Goal: Transaction & Acquisition: Purchase product/service

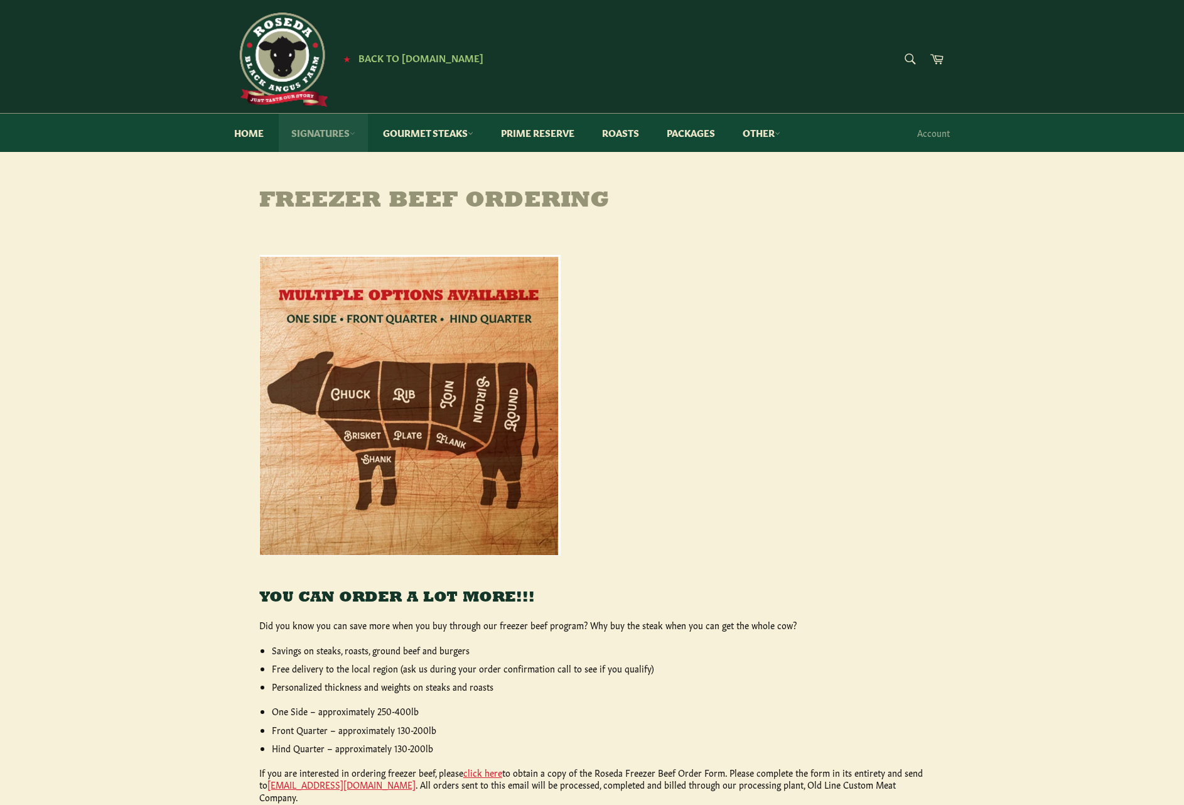
click at [297, 132] on link "Signatures" at bounding box center [323, 133] width 89 height 38
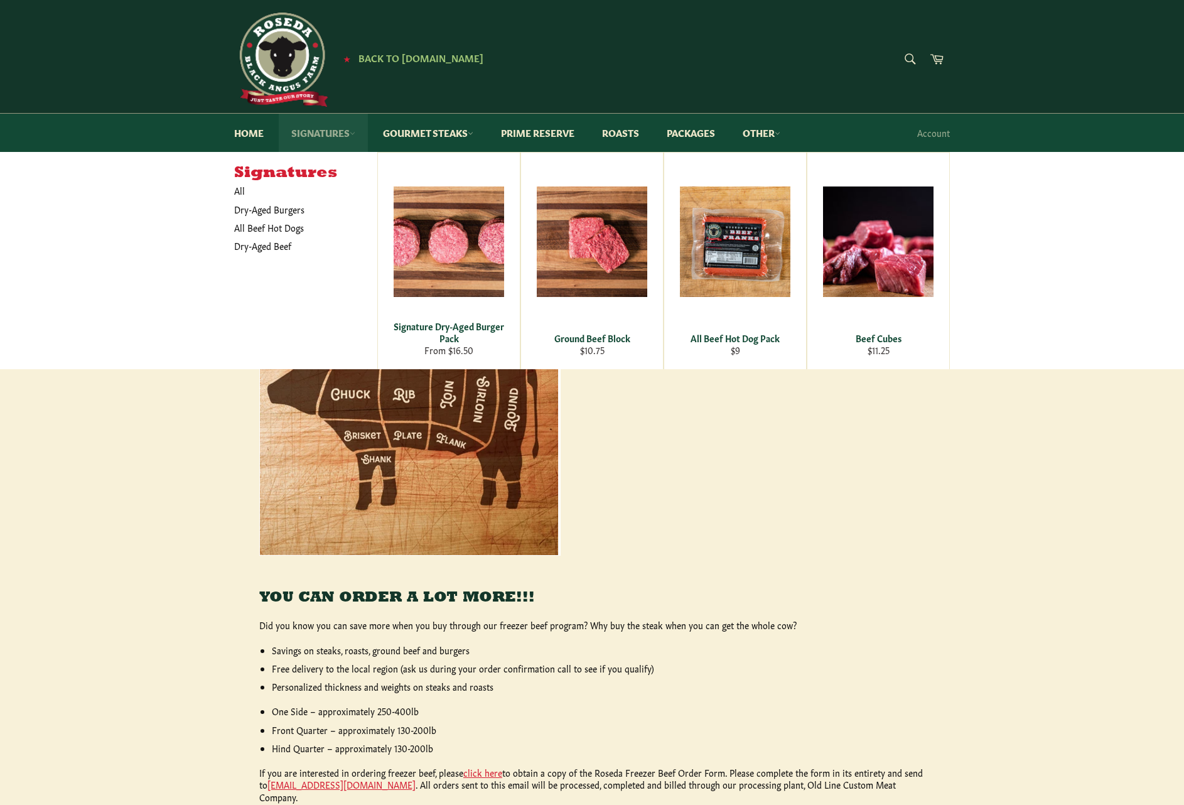
scroll to position [1, 0]
click at [762, 131] on link "Other" at bounding box center [761, 132] width 63 height 38
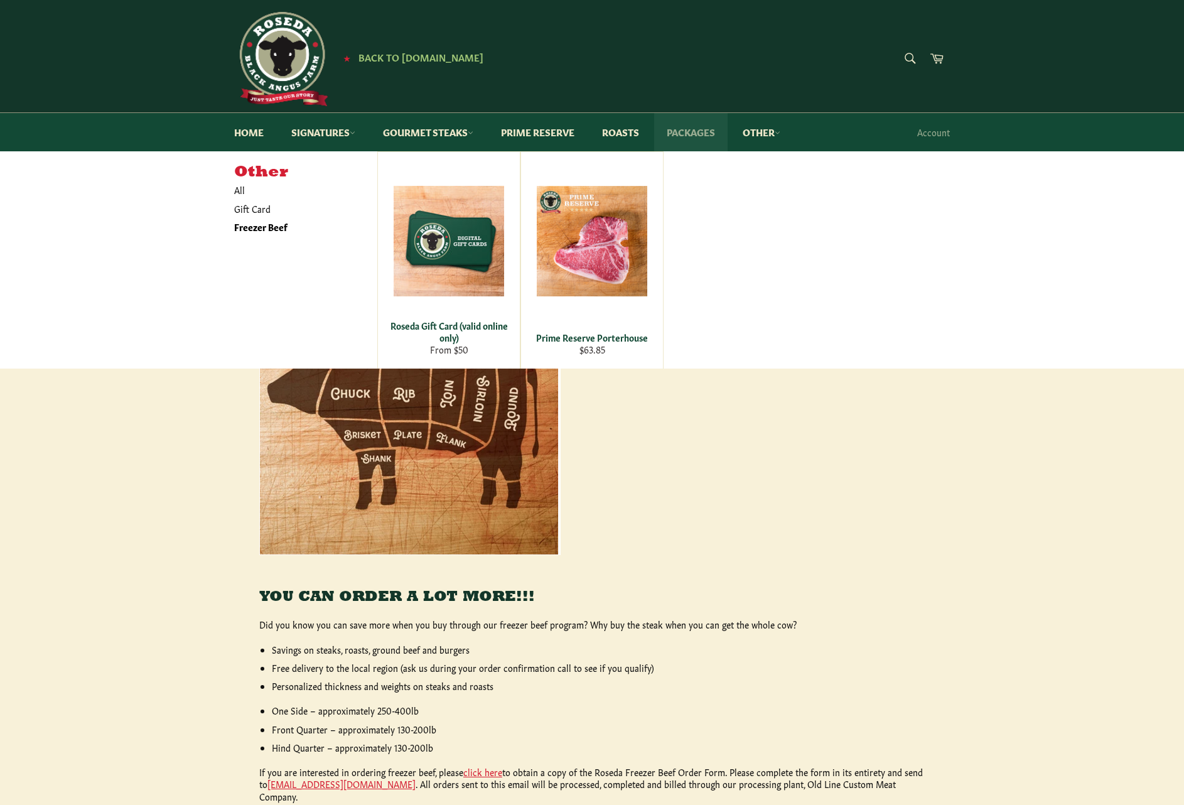
click at [690, 131] on link "Packages" at bounding box center [690, 132] width 73 height 38
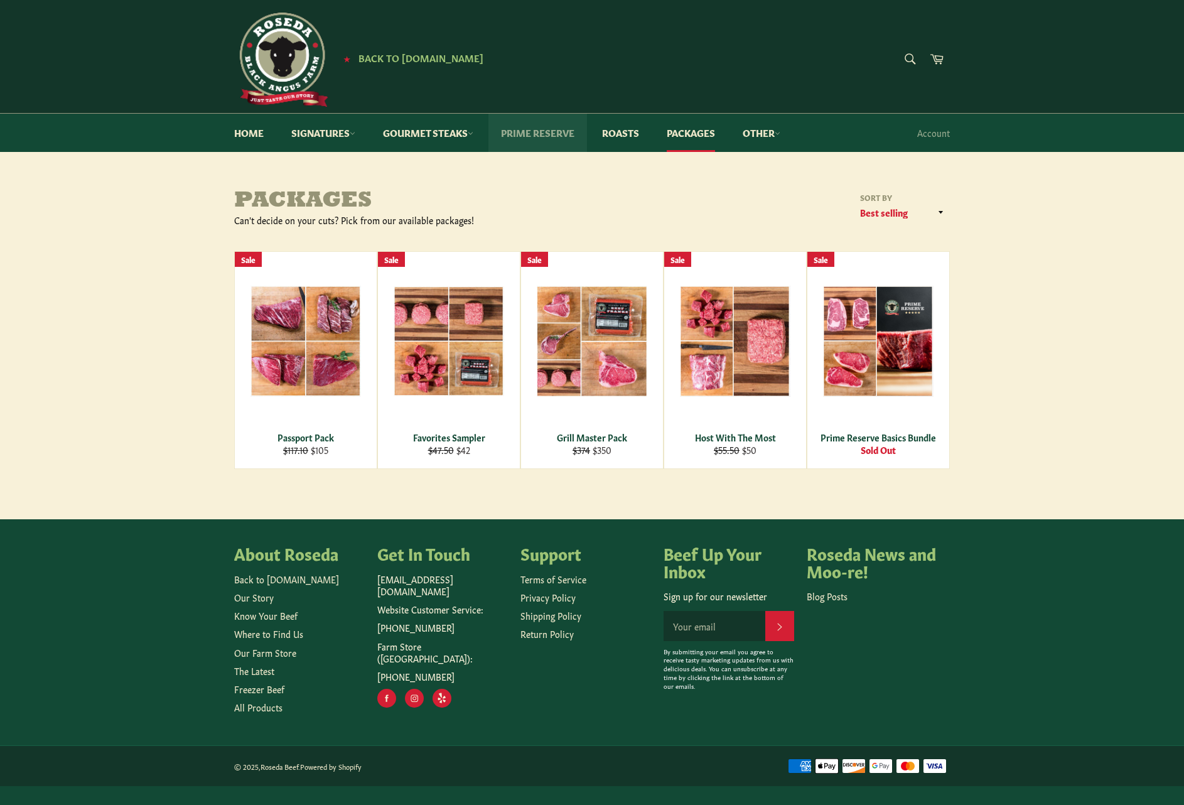
click at [525, 131] on link "Prime Reserve" at bounding box center [537, 133] width 99 height 38
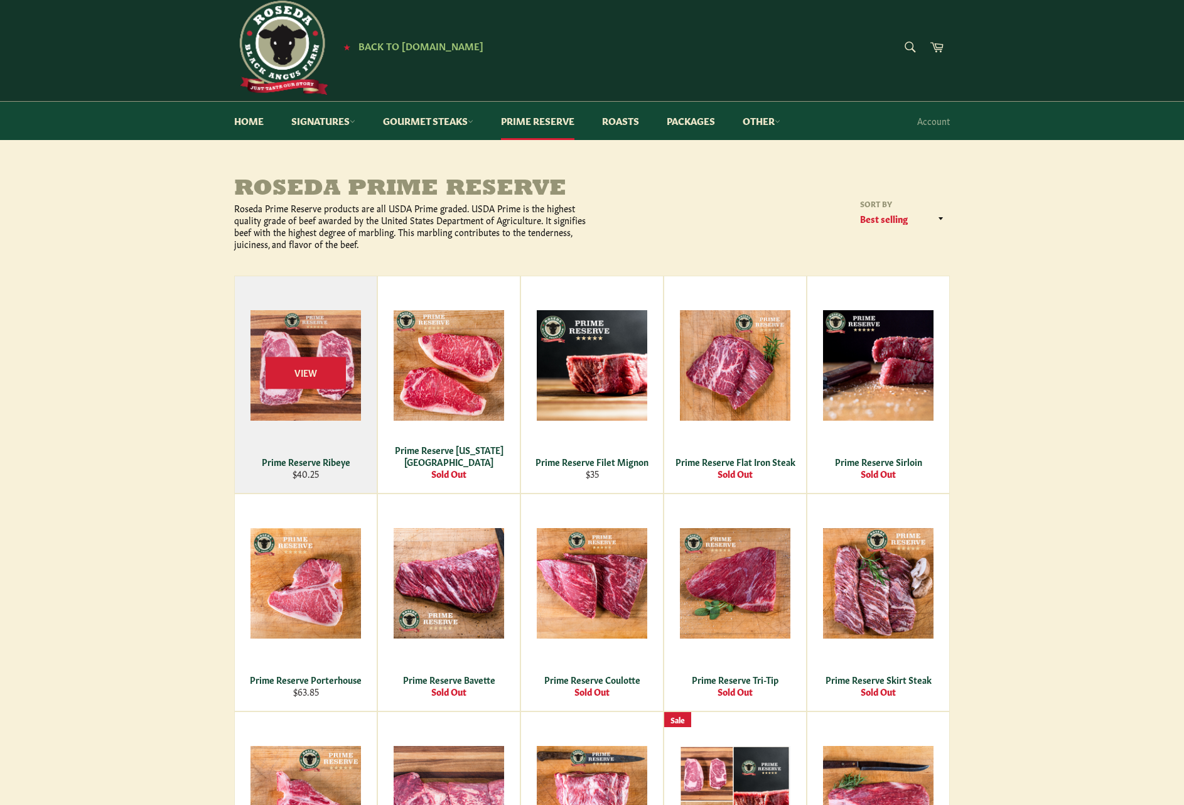
scroll to position [10, 0]
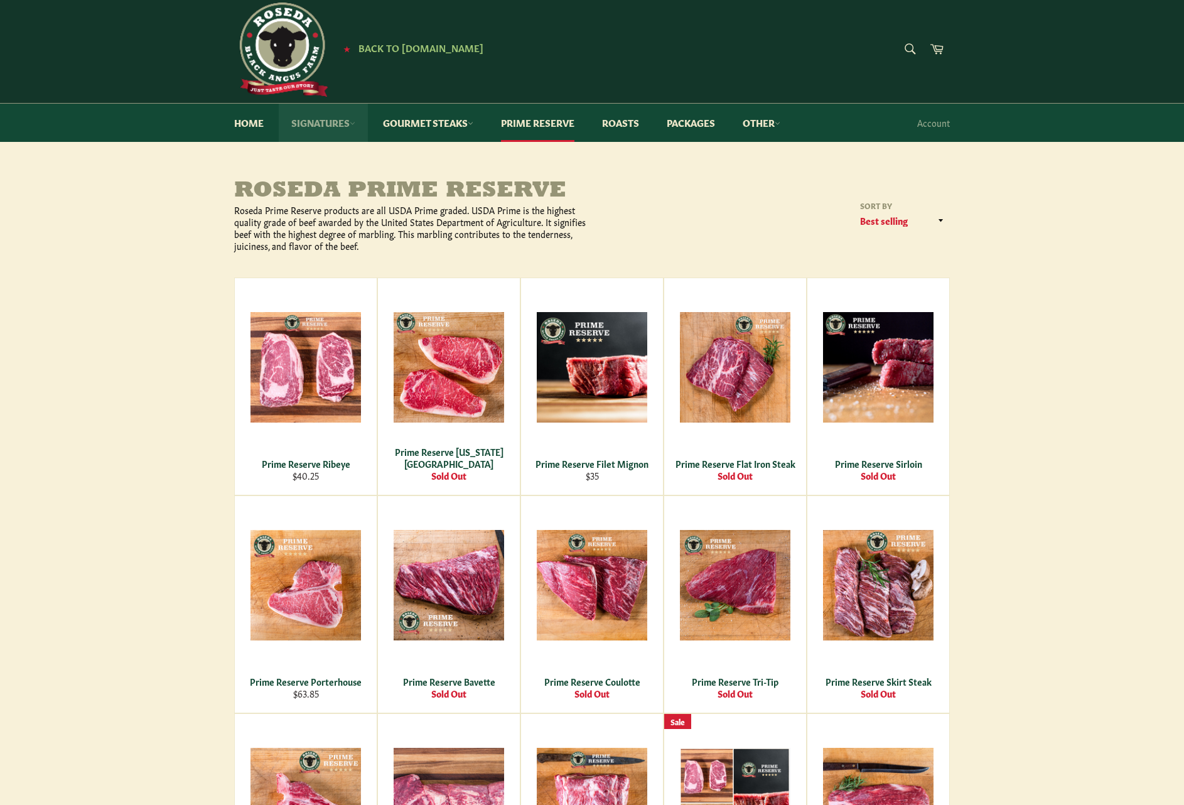
click at [312, 125] on link "Signatures" at bounding box center [323, 123] width 89 height 38
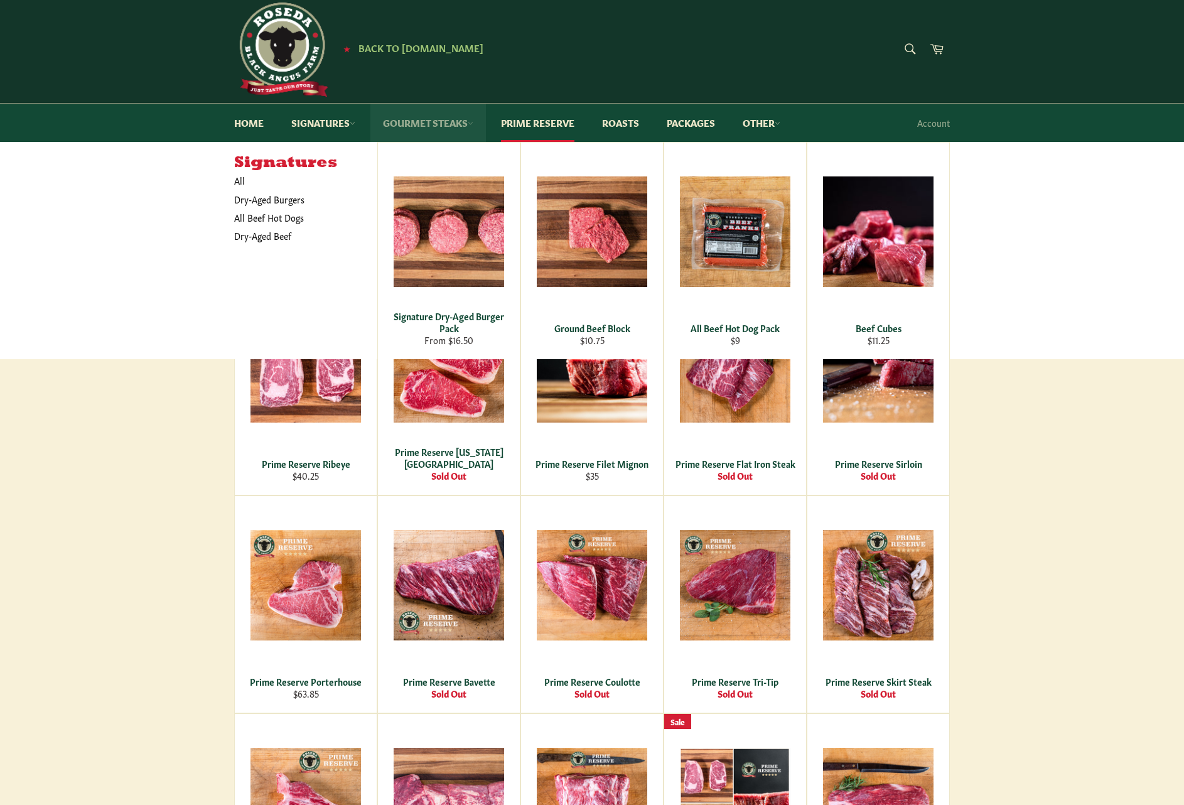
click at [387, 124] on link "Gourmet Steaks" at bounding box center [427, 123] width 115 height 38
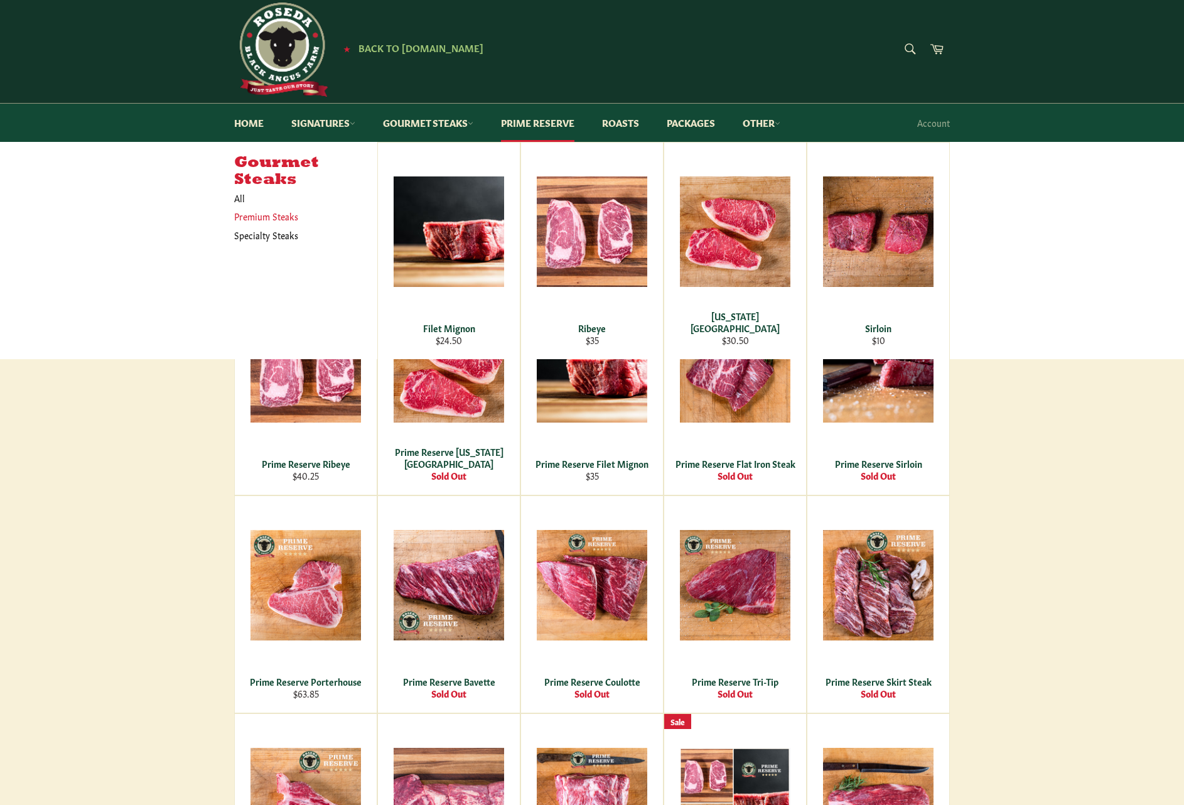
click at [286, 213] on link "Premium Steaks" at bounding box center [296, 216] width 137 height 18
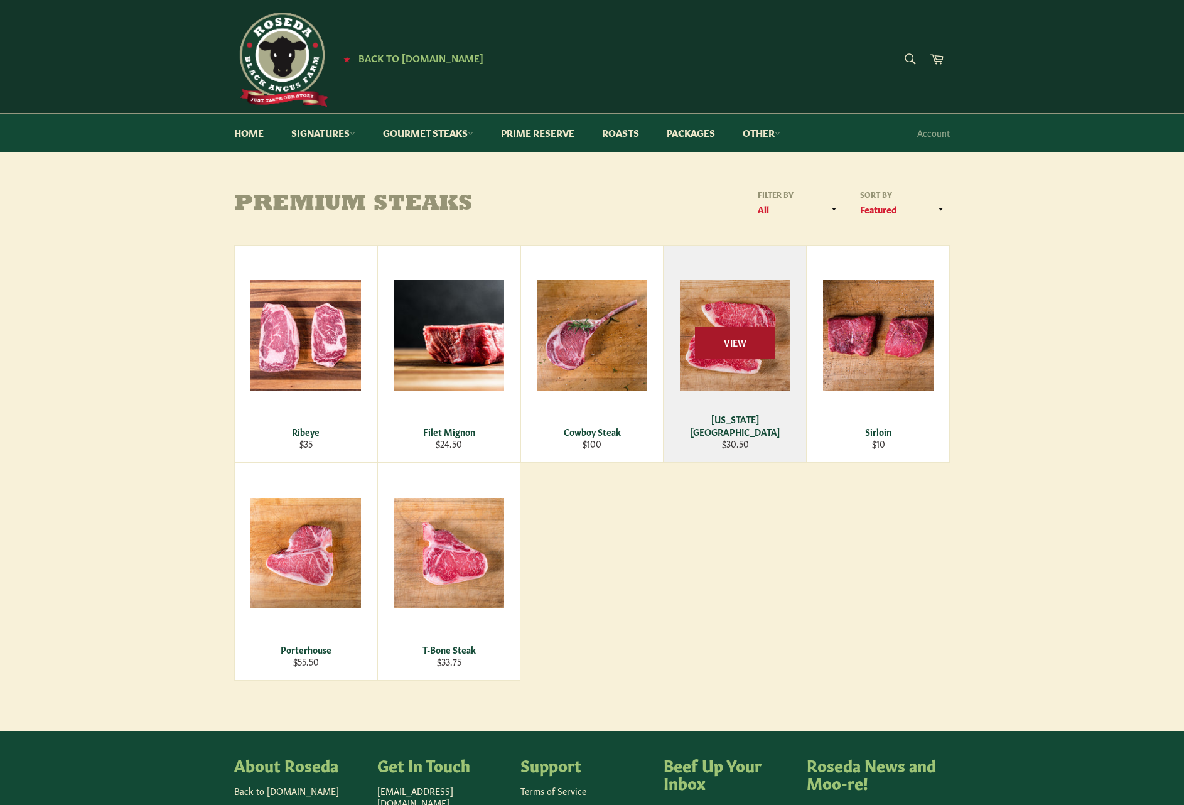
click at [754, 330] on span "View" at bounding box center [735, 342] width 80 height 32
